Goal: Check status

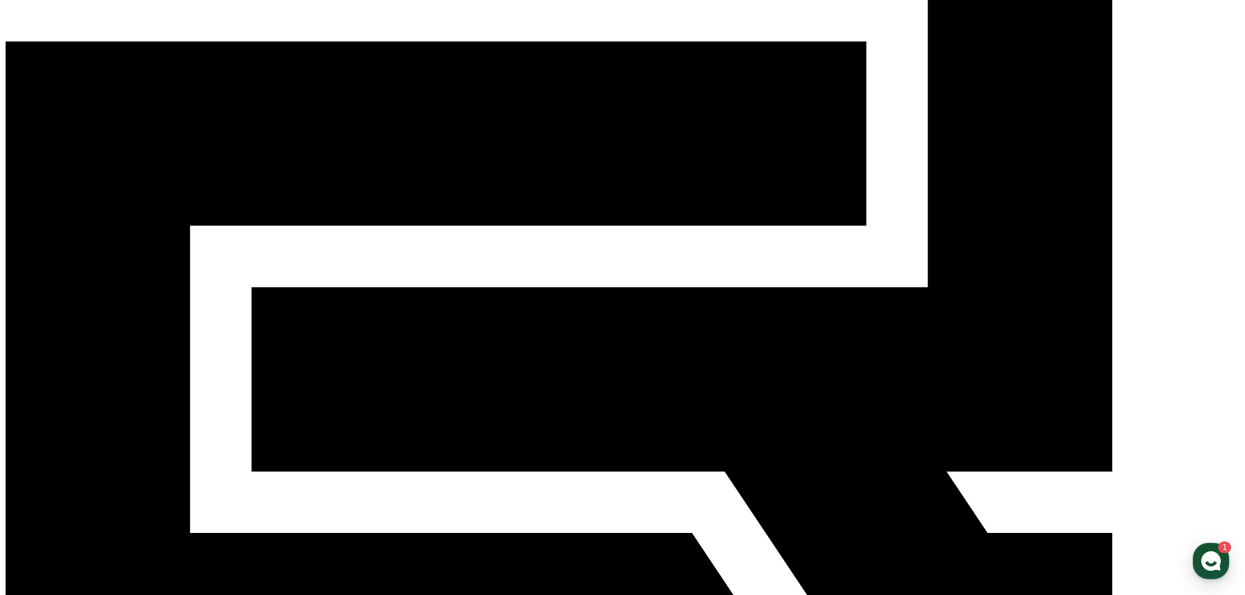
scroll to position [222, 0]
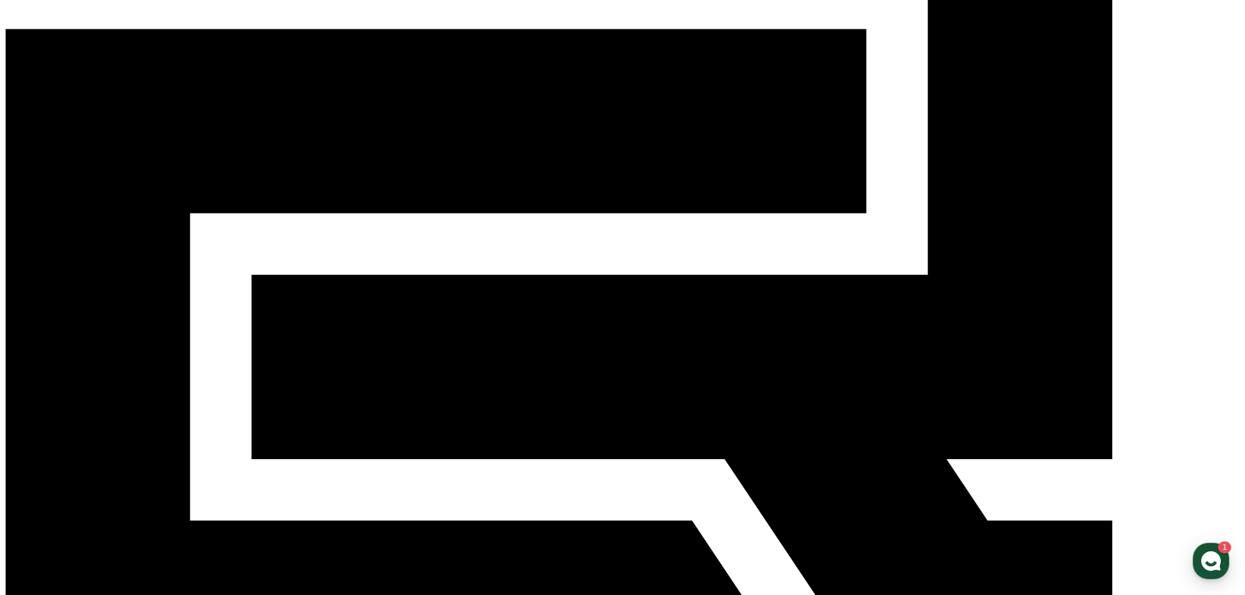
drag, startPoint x: 1026, startPoint y: 353, endPoint x: 994, endPoint y: 425, distance: 78.1
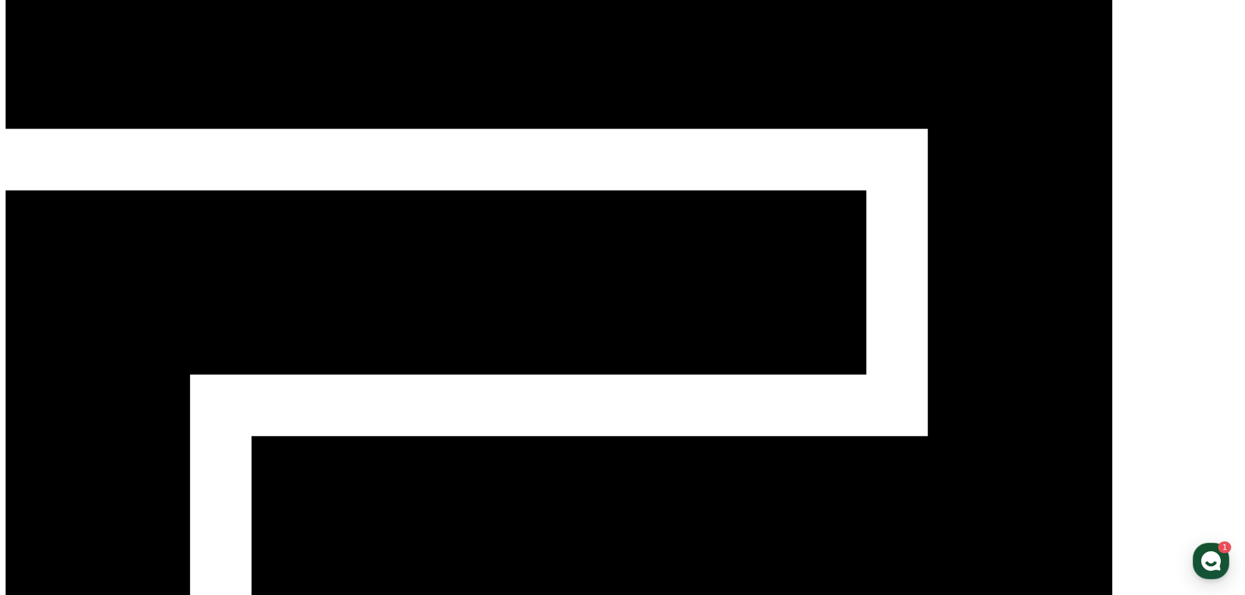
scroll to position [26, 0]
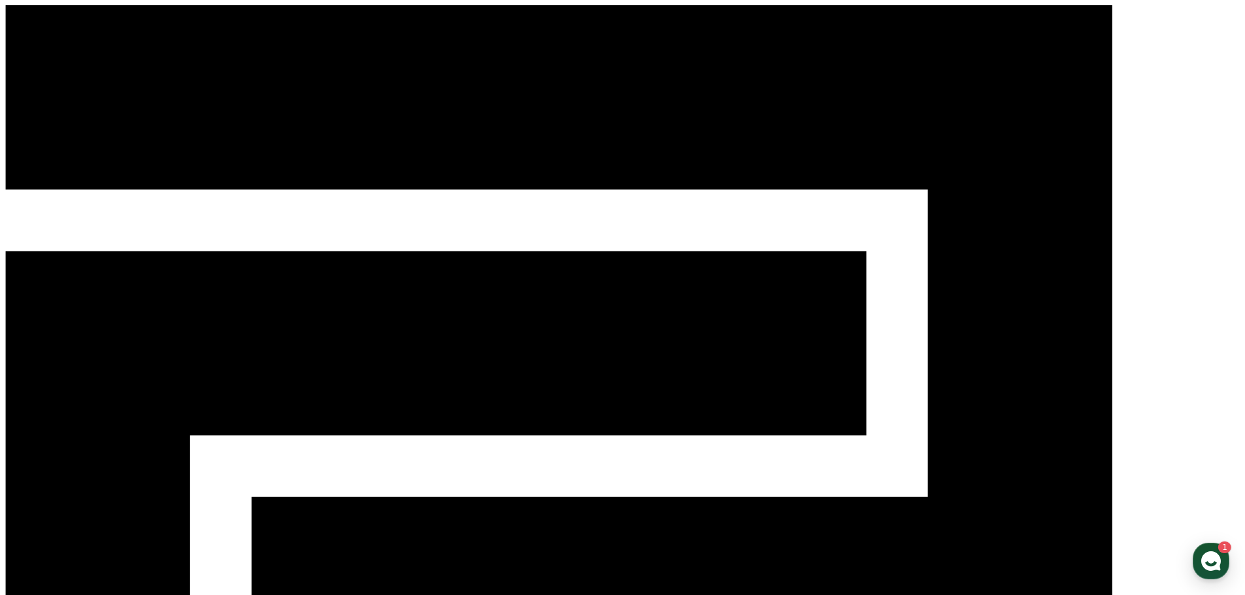
drag, startPoint x: 211, startPoint y: 234, endPoint x: 241, endPoint y: 233, distance: 30.1
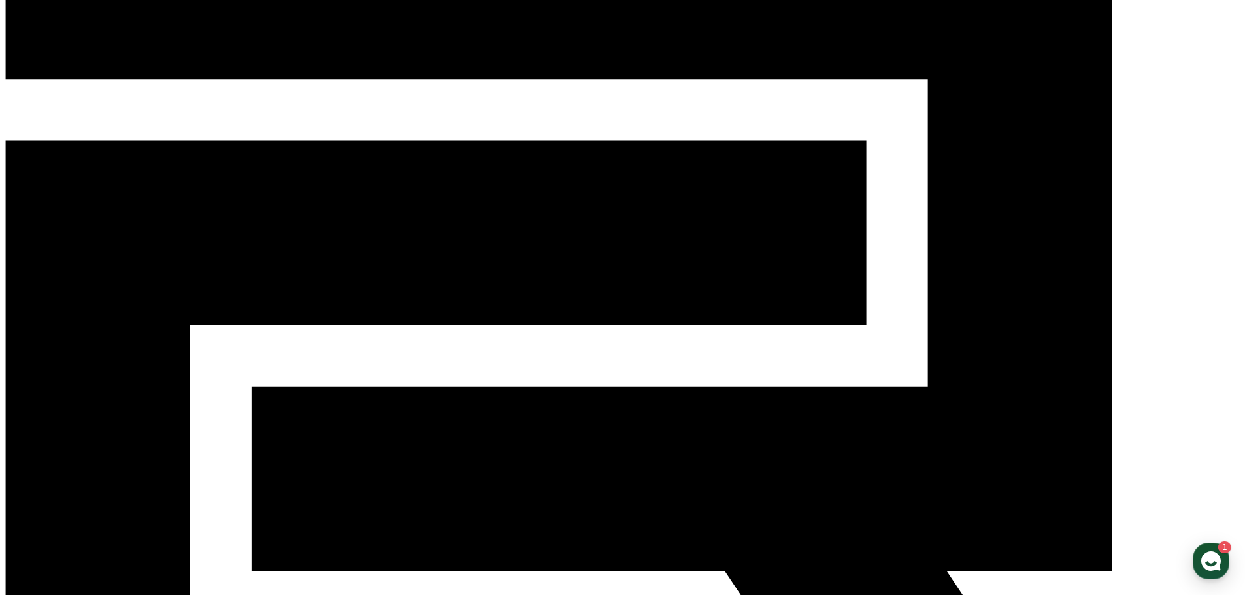
scroll to position [105, 0]
